Goal: Find specific fact: Find specific fact

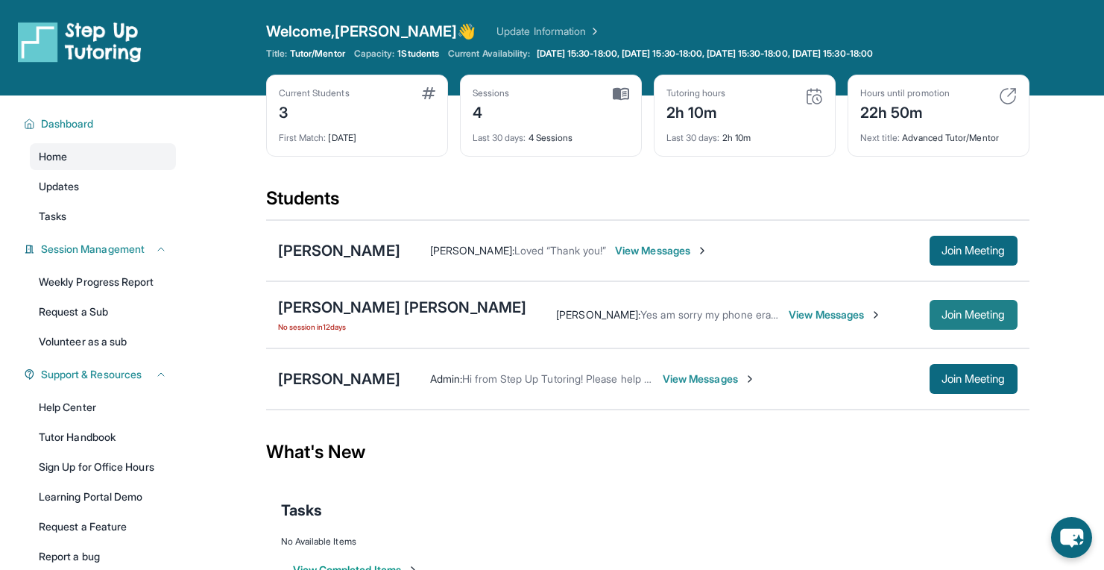
click at [969, 310] on span "Join Meeting" at bounding box center [974, 314] width 64 height 9
click at [306, 309] on div "[PERSON_NAME] [PERSON_NAME]" at bounding box center [402, 307] width 249 height 21
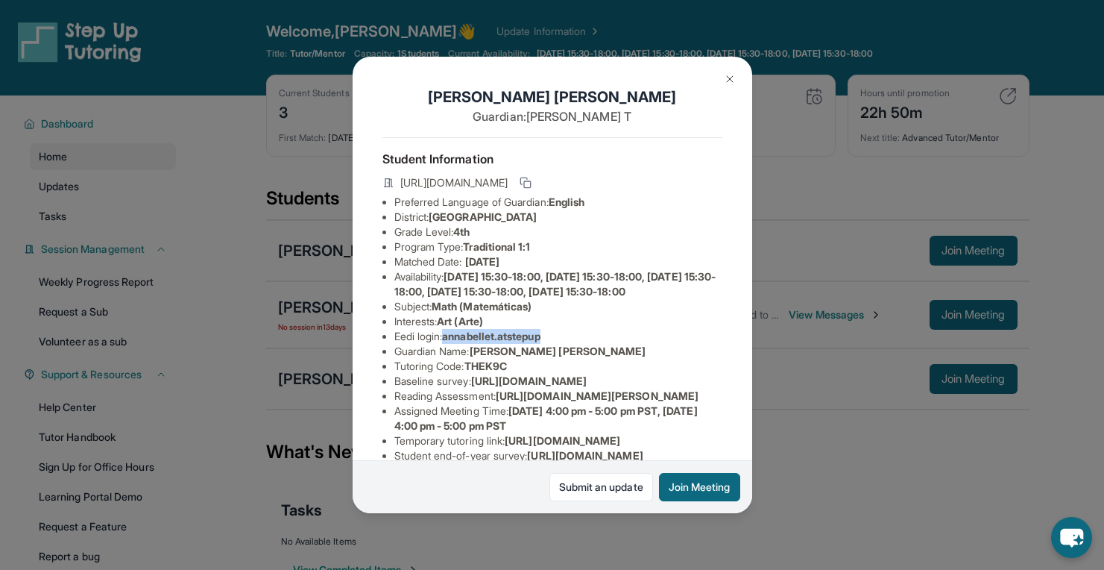
drag, startPoint x: 449, startPoint y: 367, endPoint x: 553, endPoint y: 367, distance: 103.6
click at [553, 344] on li "Eedi login : annabellet.atstepup" at bounding box center [558, 336] width 328 height 15
copy span "annabellet.atstepup"
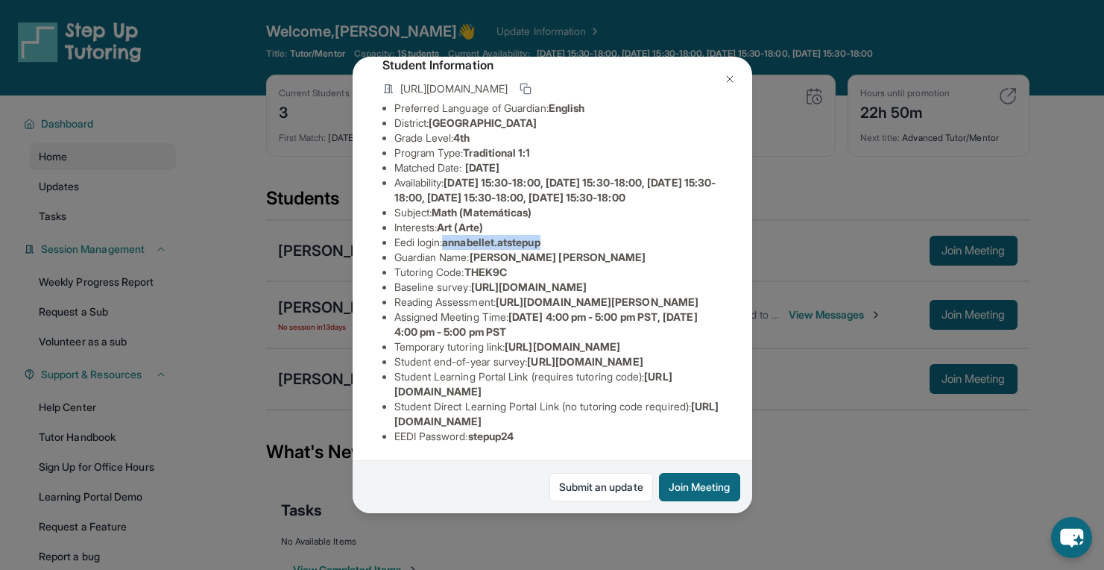
scroll to position [299, 0]
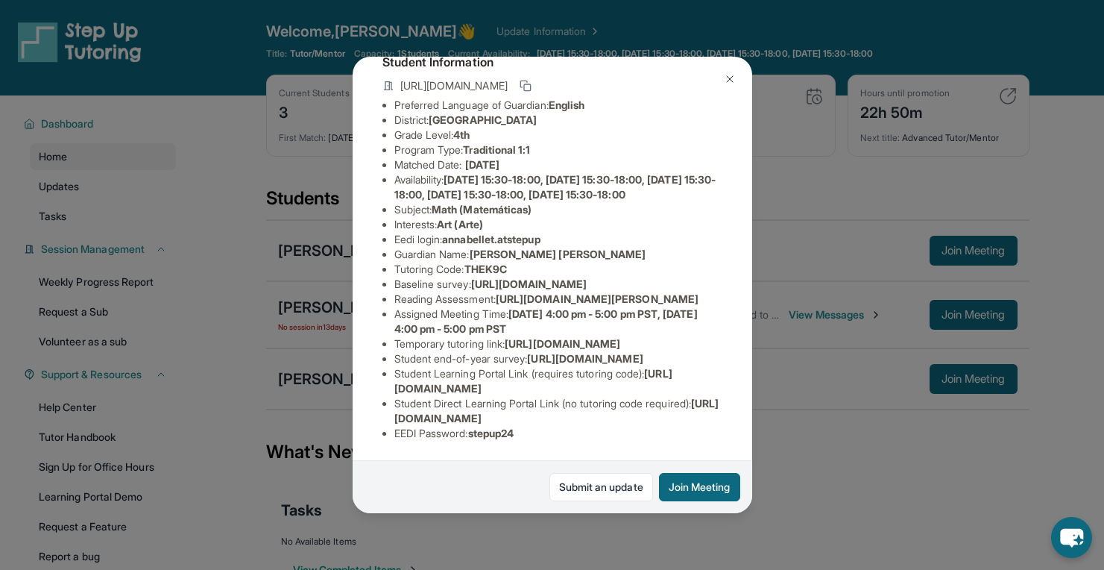
click at [854, 479] on div "[PERSON_NAME] [PERSON_NAME] Guardian: [PERSON_NAME] Student Information [URL][D…" at bounding box center [552, 285] width 1104 height 570
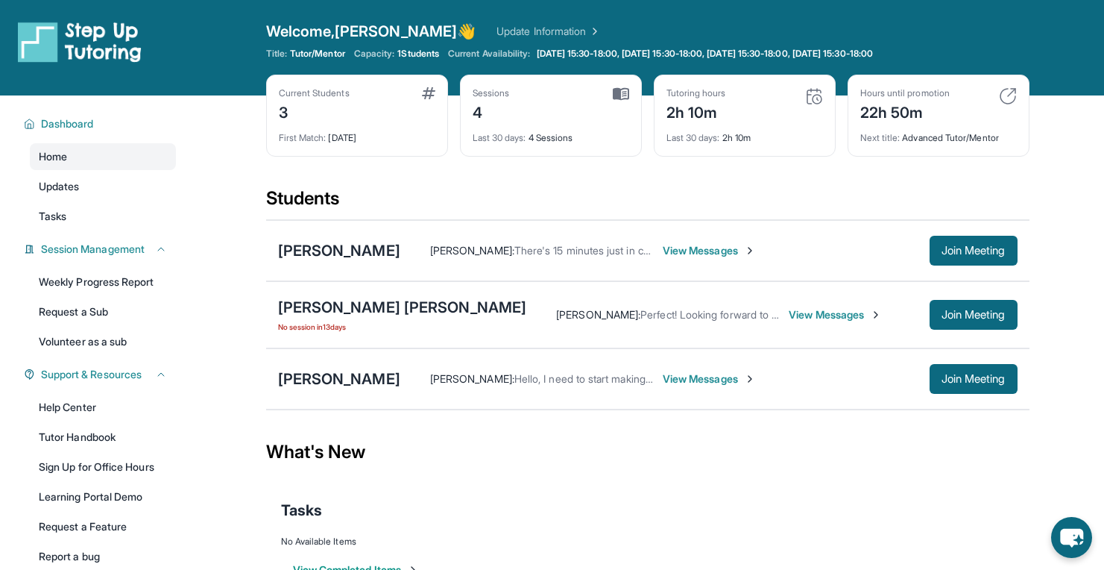
click at [504, 34] on link "Update Information" at bounding box center [549, 31] width 104 height 15
click at [497, 34] on link "Update Information" at bounding box center [549, 31] width 104 height 15
click at [339, 303] on div "[PERSON_NAME] [PERSON_NAME]" at bounding box center [402, 307] width 249 height 21
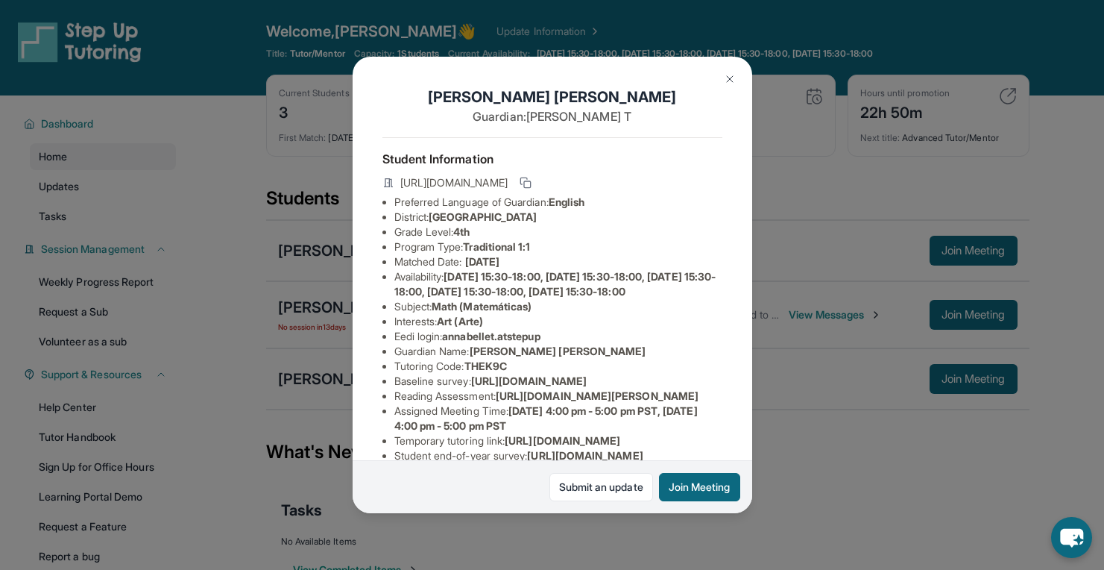
click at [803, 227] on div "[PERSON_NAME] [PERSON_NAME] Guardian: [PERSON_NAME] Student Information [URL][D…" at bounding box center [552, 285] width 1104 height 570
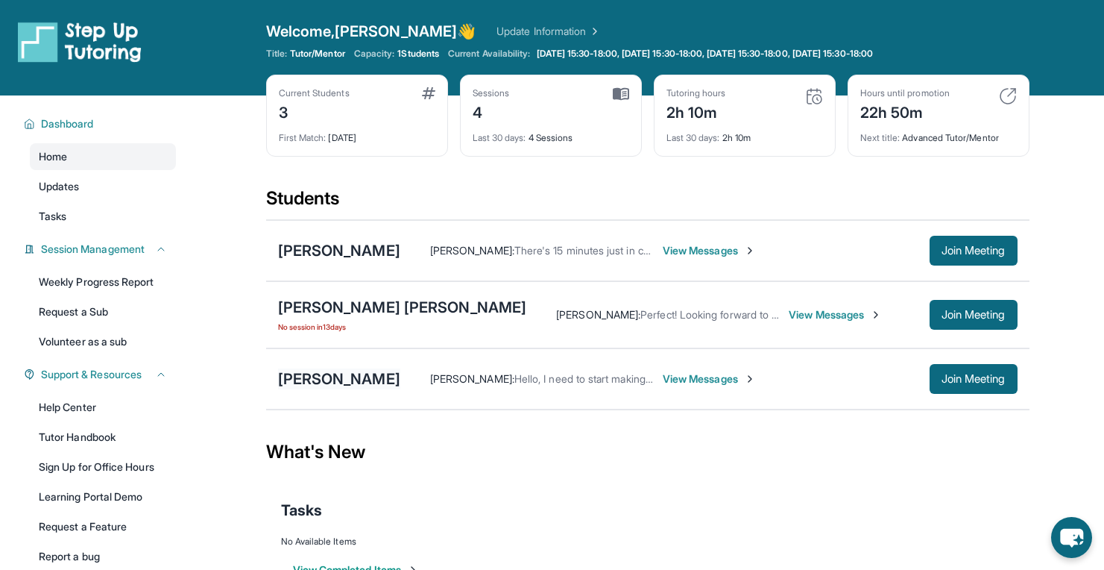
click at [338, 383] on div "[PERSON_NAME]" at bounding box center [339, 378] width 122 height 21
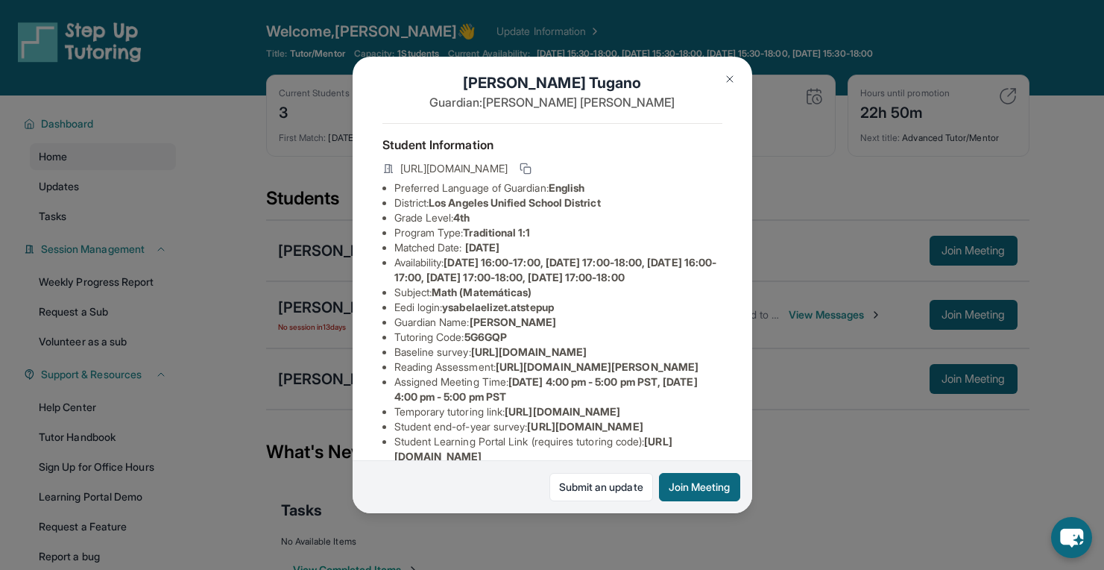
scroll to position [0, 0]
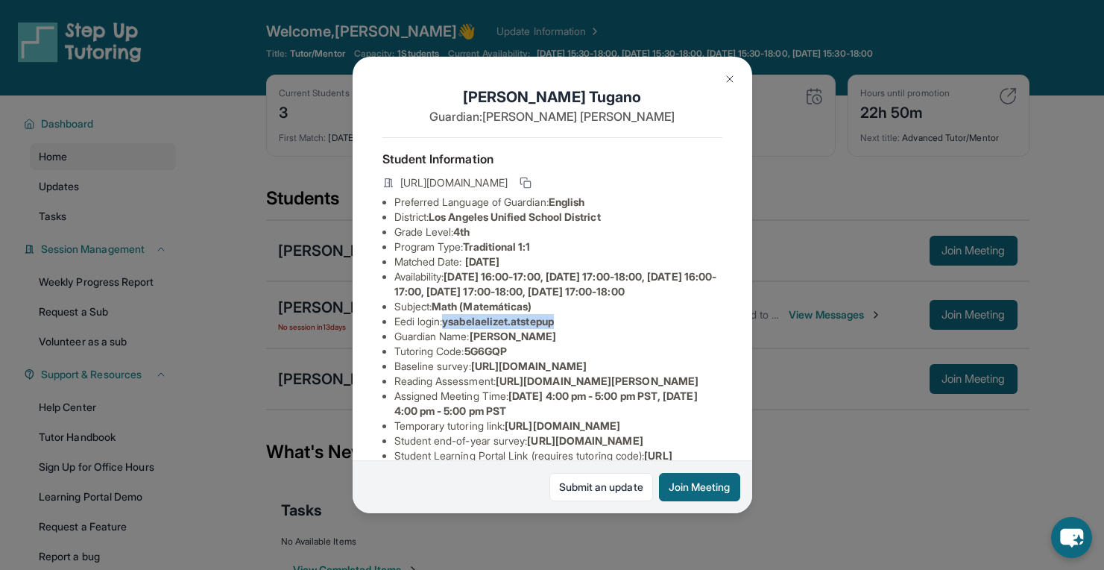
drag, startPoint x: 448, startPoint y: 349, endPoint x: 572, endPoint y: 349, distance: 123.8
click at [572, 329] on li "Eedi login : ysabelaelizet.atstepup" at bounding box center [558, 321] width 328 height 15
copy span "ysabelaelizet.atstepup"
click at [764, 22] on div "[PERSON_NAME] Guardian: [PERSON_NAME] Student Information [URL][DOMAIN_NAME] Pr…" at bounding box center [552, 285] width 1104 height 570
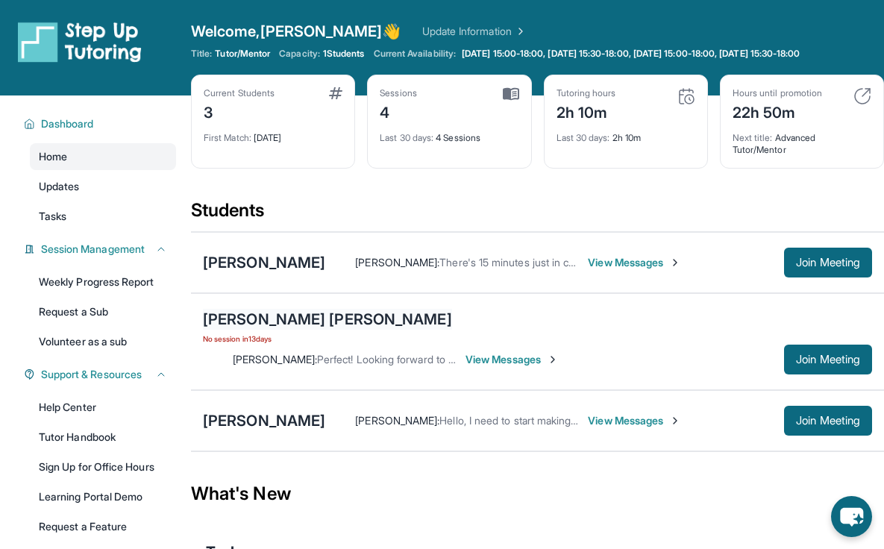
click at [328, 320] on div "[PERSON_NAME] [PERSON_NAME]" at bounding box center [327, 319] width 249 height 21
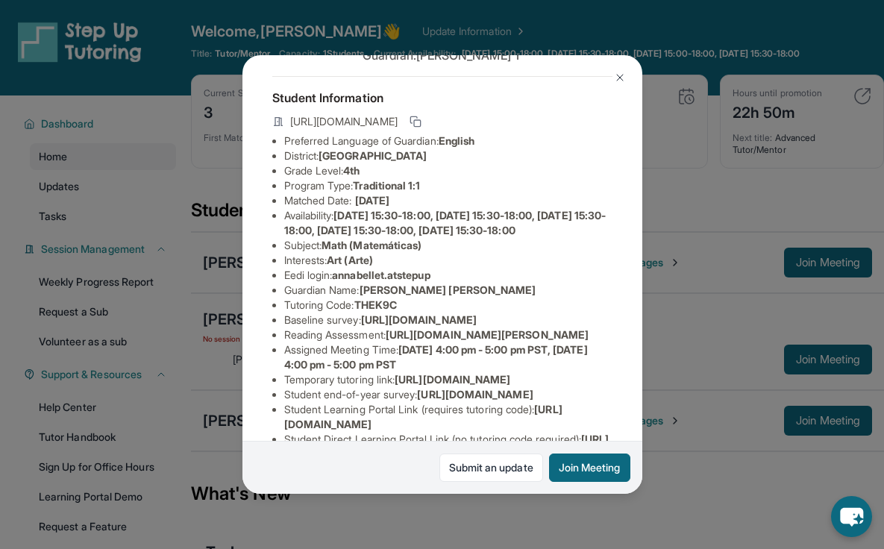
scroll to position [75, 0]
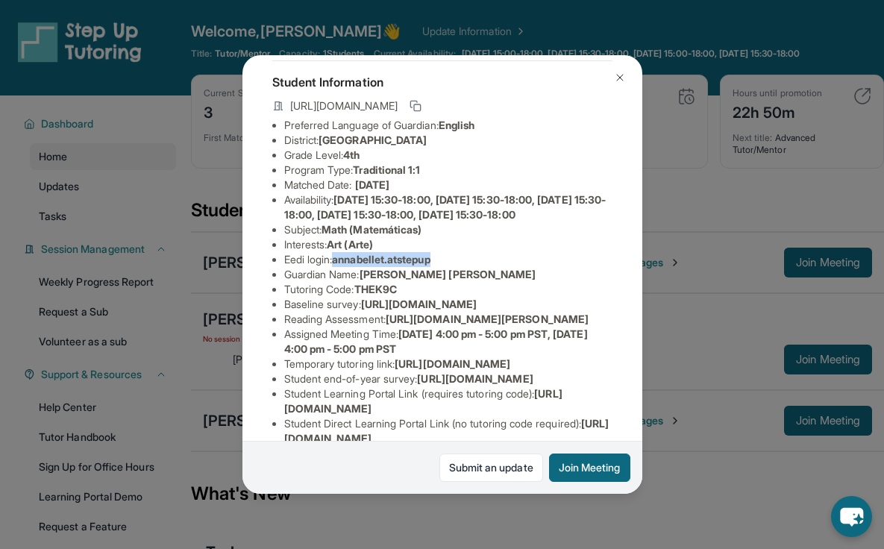
drag, startPoint x: 340, startPoint y: 286, endPoint x: 444, endPoint y: 287, distance: 104.4
click at [444, 267] on li "Eedi login : annabellet.atstepup" at bounding box center [448, 259] width 328 height 15
copy span "annabellet.atstepup"
click at [619, 75] on img at bounding box center [620, 78] width 12 height 12
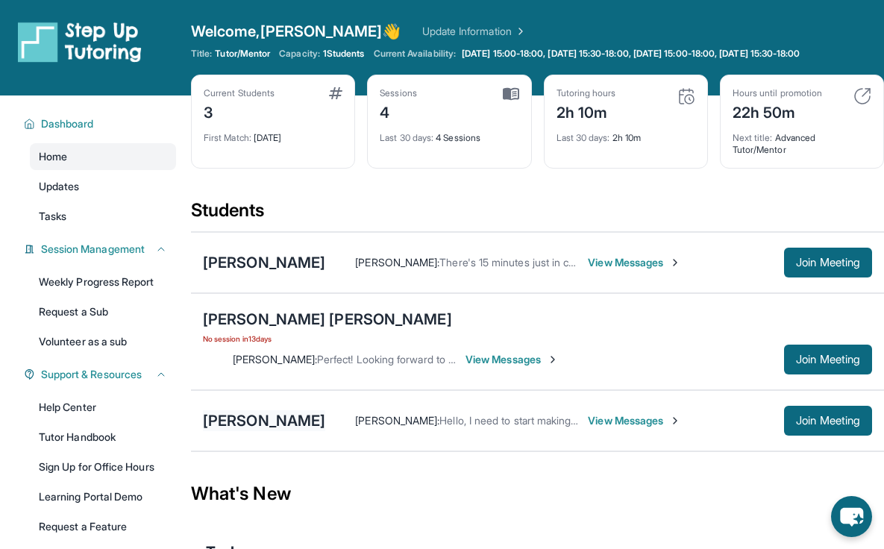
click at [312, 410] on div "[PERSON_NAME]" at bounding box center [264, 420] width 122 height 21
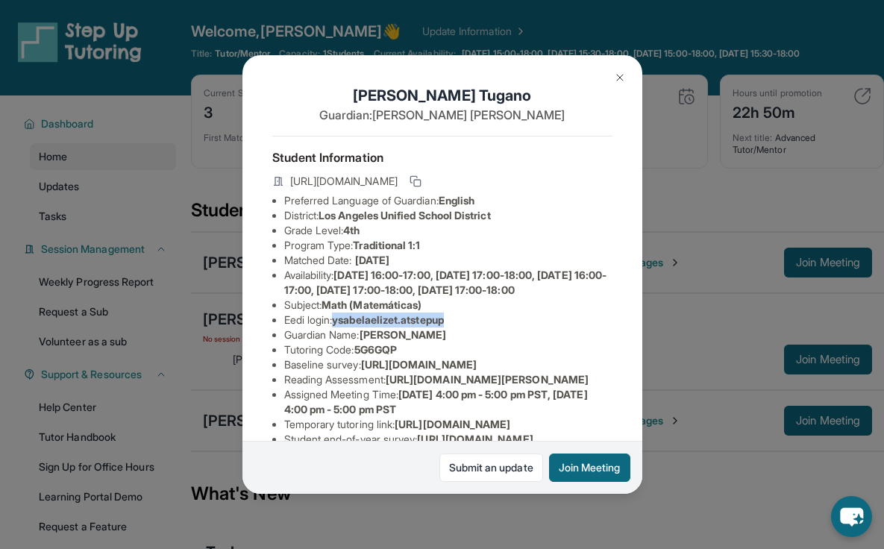
drag, startPoint x: 338, startPoint y: 345, endPoint x: 460, endPoint y: 348, distance: 122.3
click at [460, 327] on li "Eedi login : ysabelaelizet.atstepup" at bounding box center [448, 319] width 328 height 15
copy span "ysabelaelizet.atstepup"
click at [621, 80] on img at bounding box center [620, 78] width 12 height 12
